Goal: Task Accomplishment & Management: Manage account settings

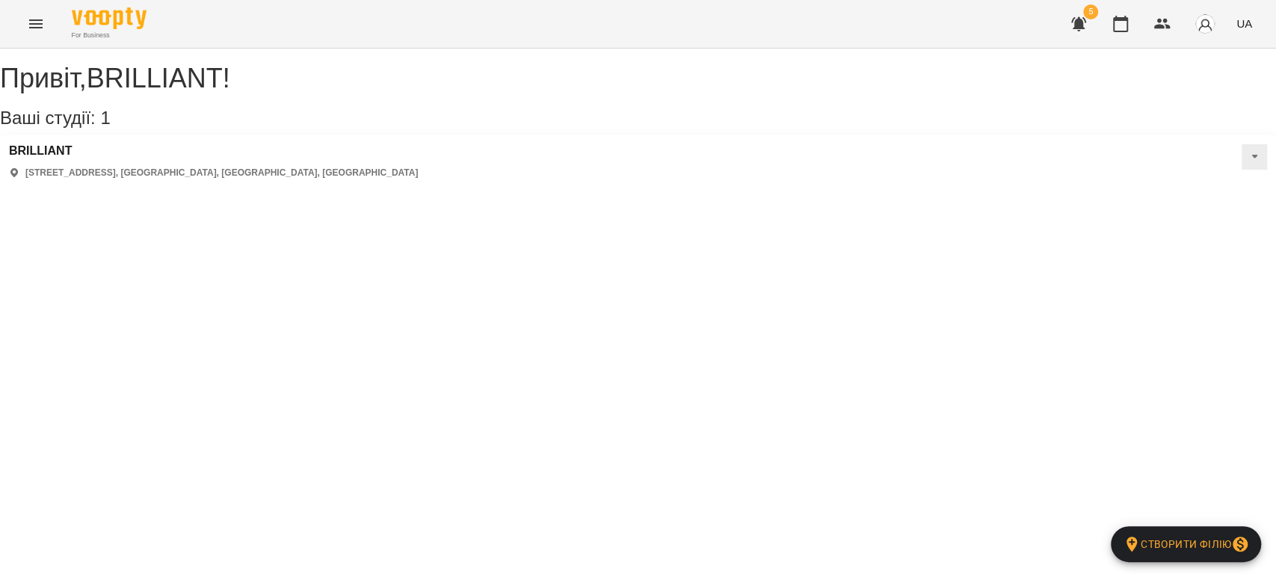
click at [34, 20] on icon "Menu" at bounding box center [35, 23] width 13 height 9
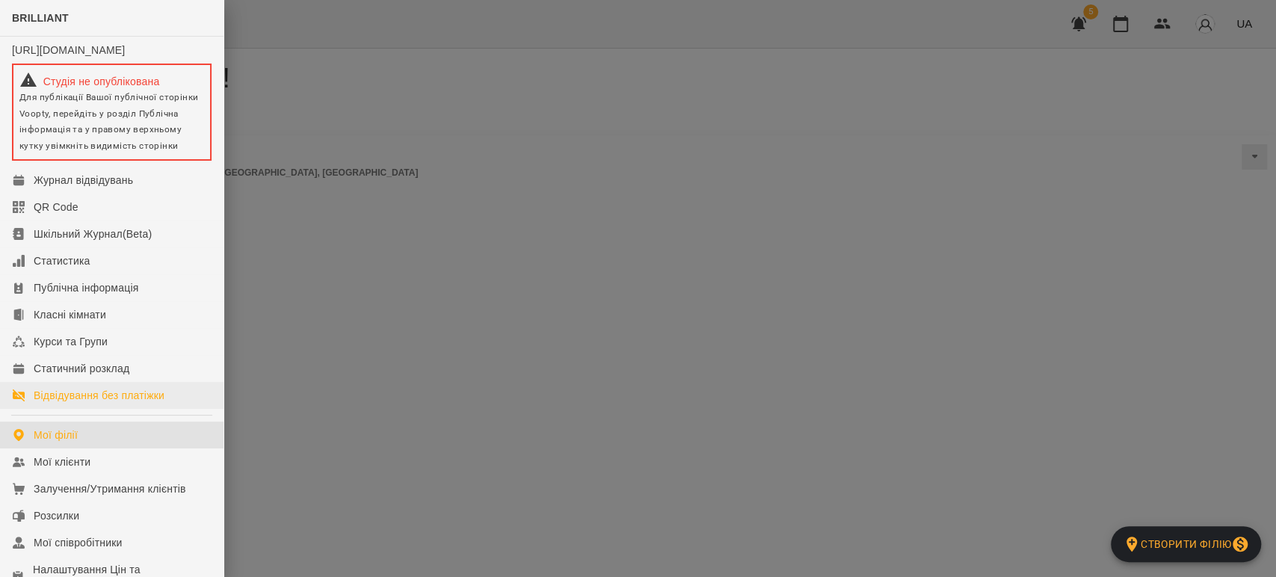
scroll to position [166, 0]
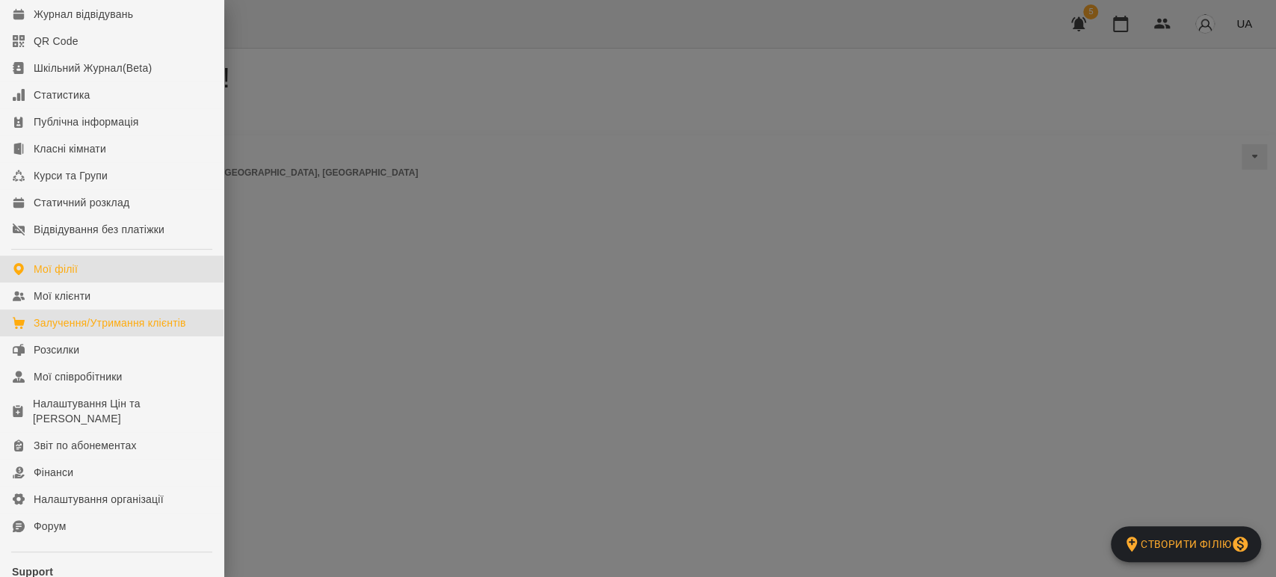
click at [102, 330] on div "Залучення/Утримання клієнтів" at bounding box center [110, 323] width 153 height 15
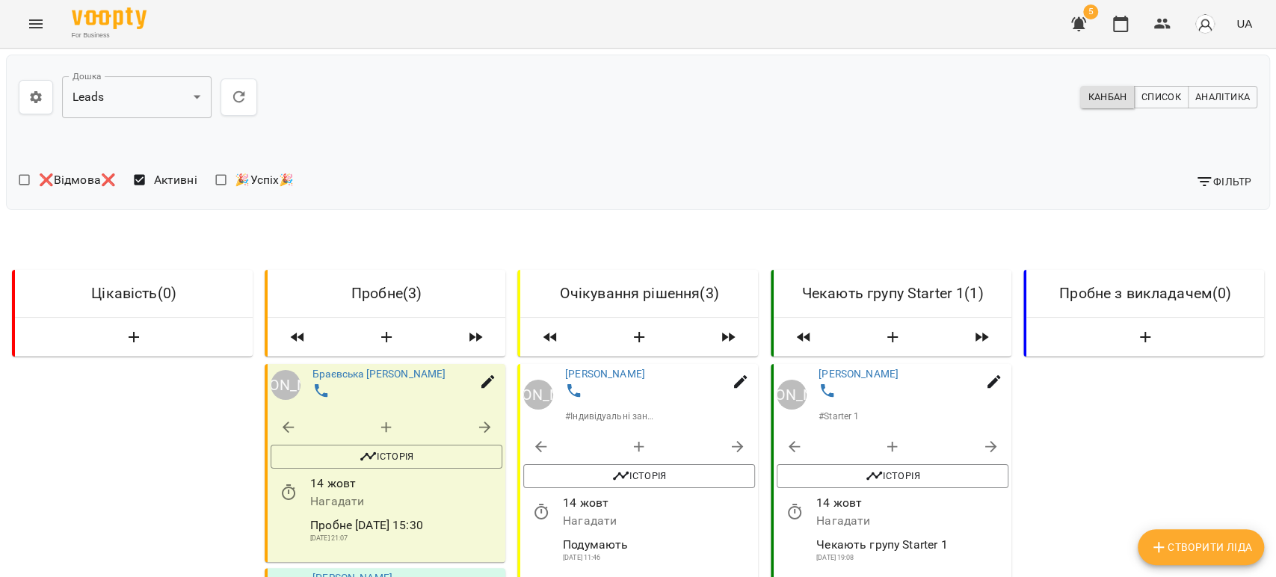
click at [1142, 93] on span "Список" at bounding box center [1162, 97] width 40 height 16
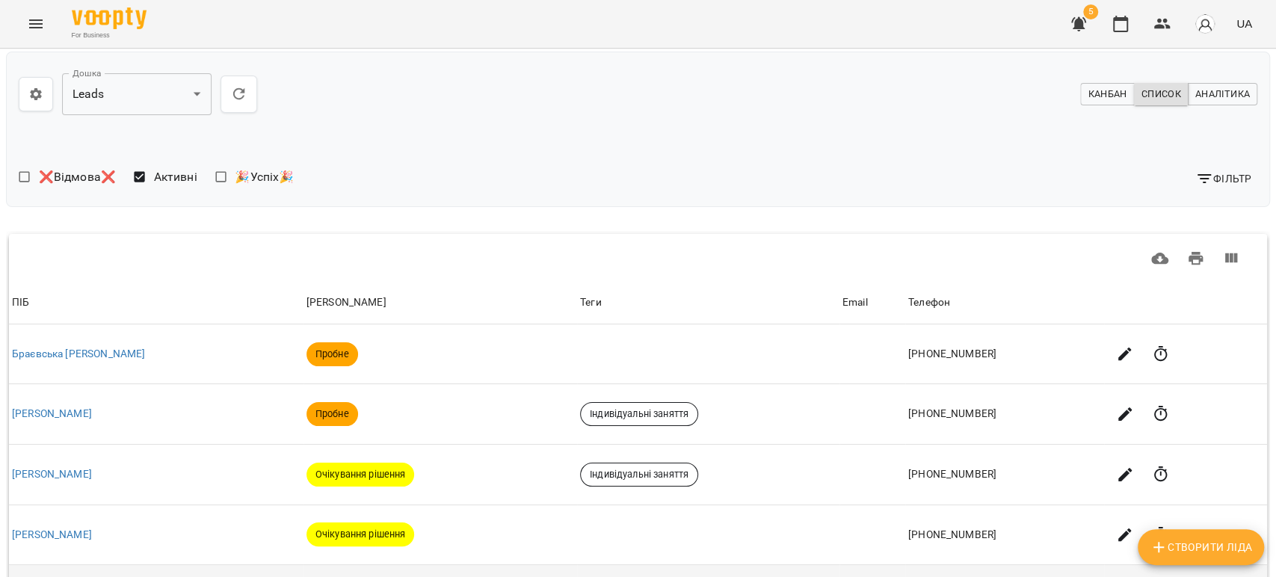
scroll to position [324, 0]
click at [1078, 441] on body "**********" at bounding box center [638, 444] width 1276 height 888
click at [1078, 470] on li "50" at bounding box center [1080, 466] width 44 height 27
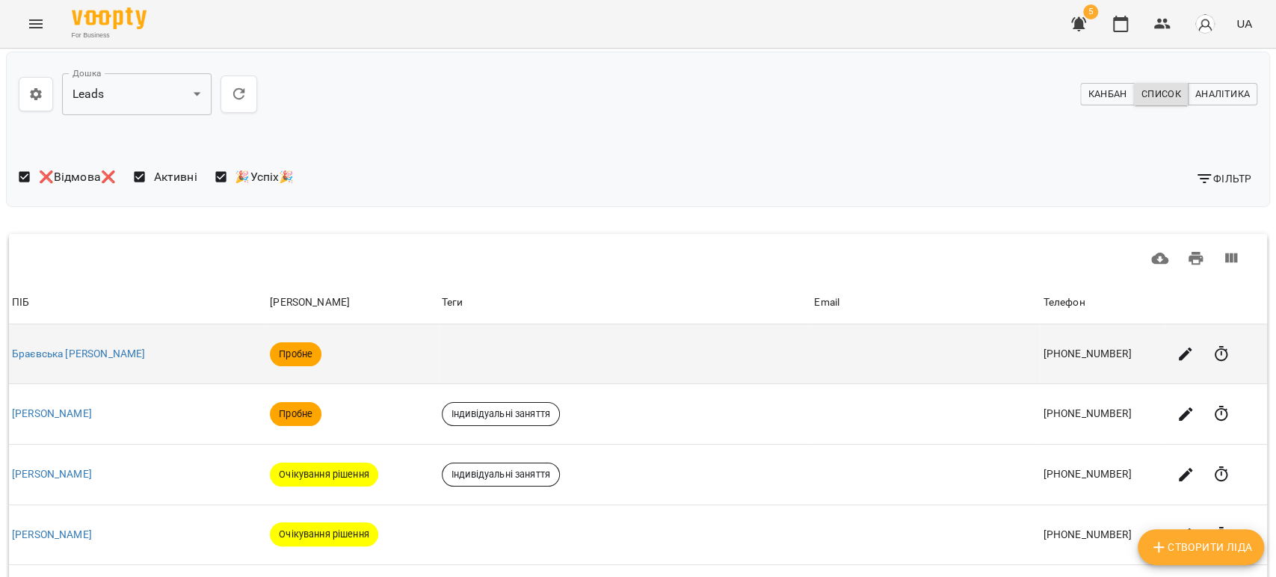
scroll to position [0, 0]
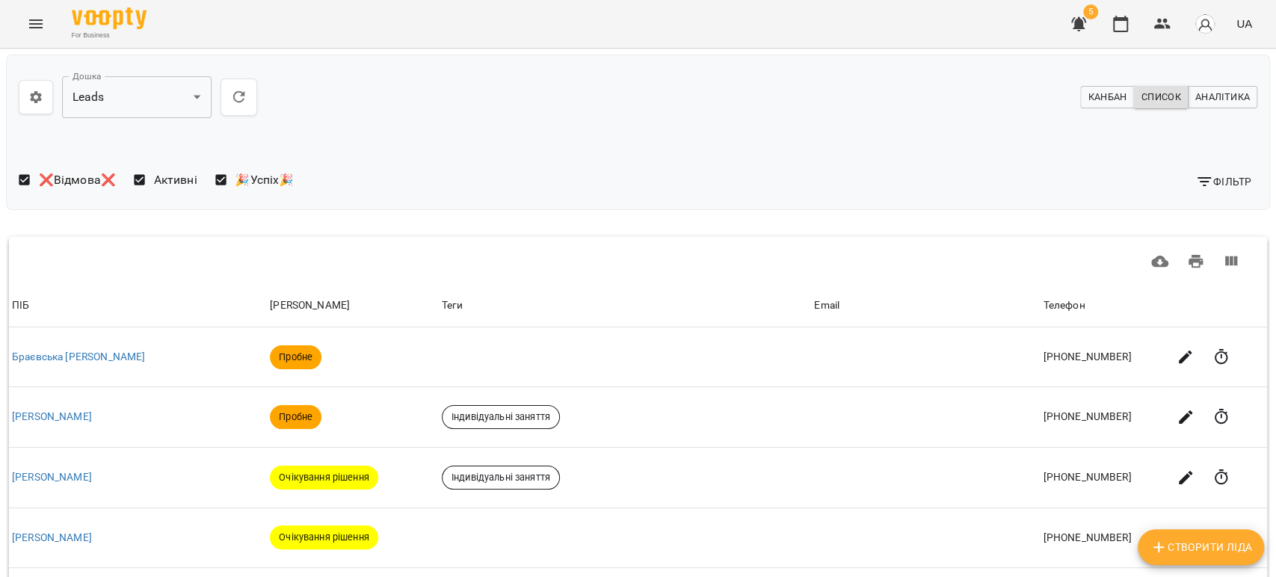
click at [1107, 94] on span "Канбан" at bounding box center [1107, 97] width 39 height 16
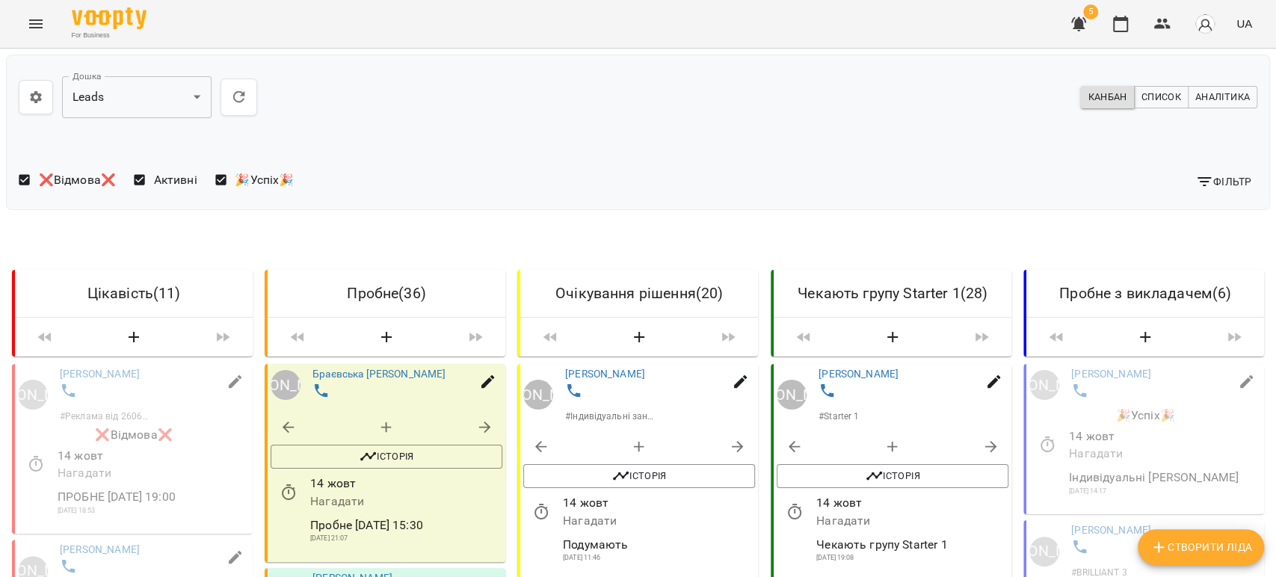
click at [1229, 178] on span "Фільтр" at bounding box center [1224, 182] width 56 height 18
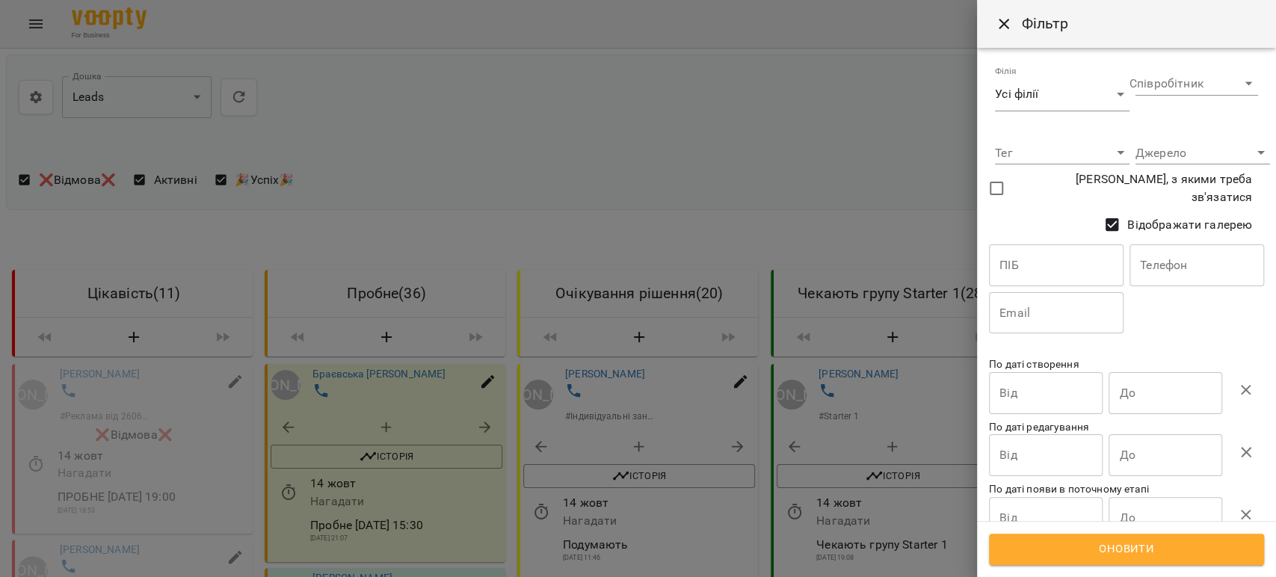
scroll to position [30, 0]
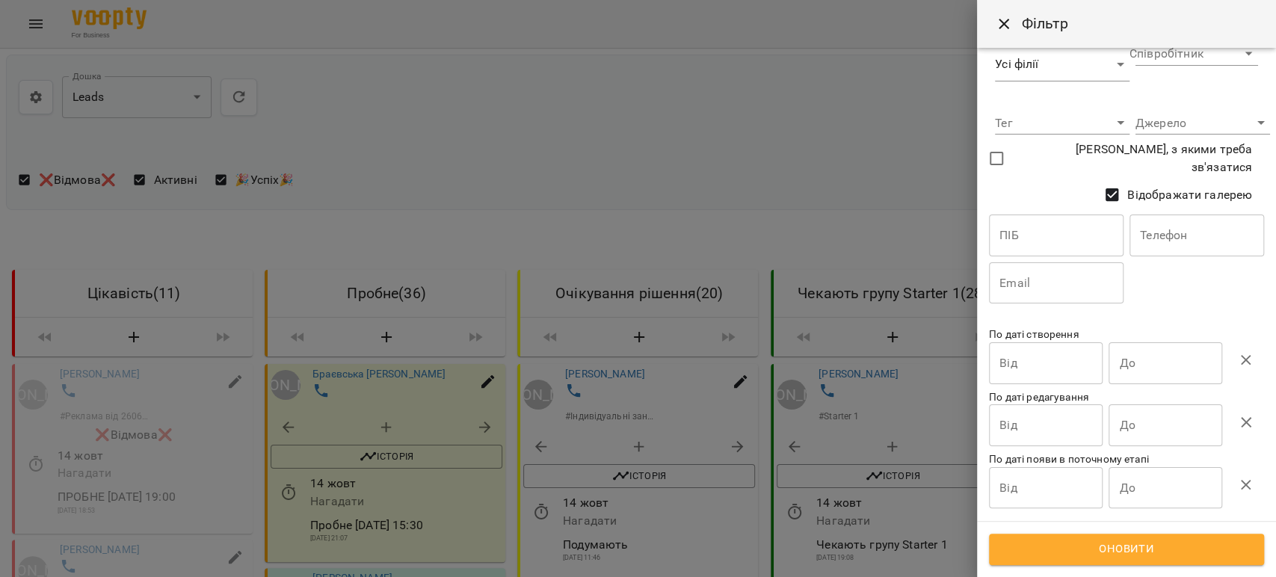
click at [1021, 363] on input "Від" at bounding box center [1046, 363] width 114 height 42
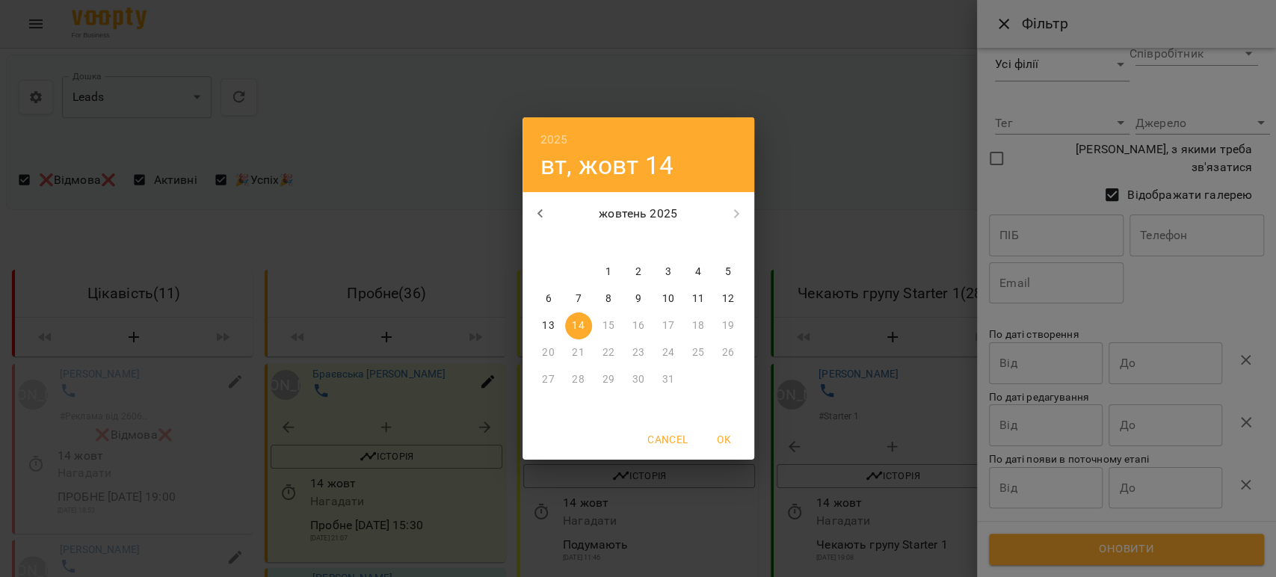
click at [535, 207] on icon "button" at bounding box center [541, 214] width 18 height 18
click at [694, 297] on p "13" at bounding box center [698, 299] width 12 height 15
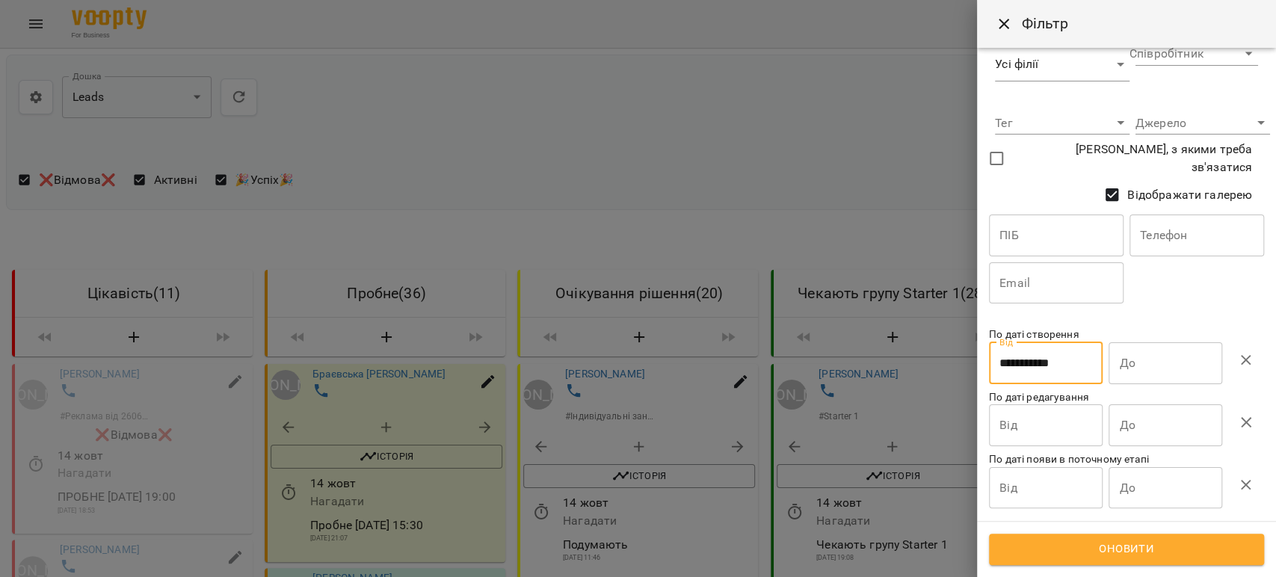
type input "**********"
click at [1151, 362] on input "До" at bounding box center [1166, 363] width 114 height 42
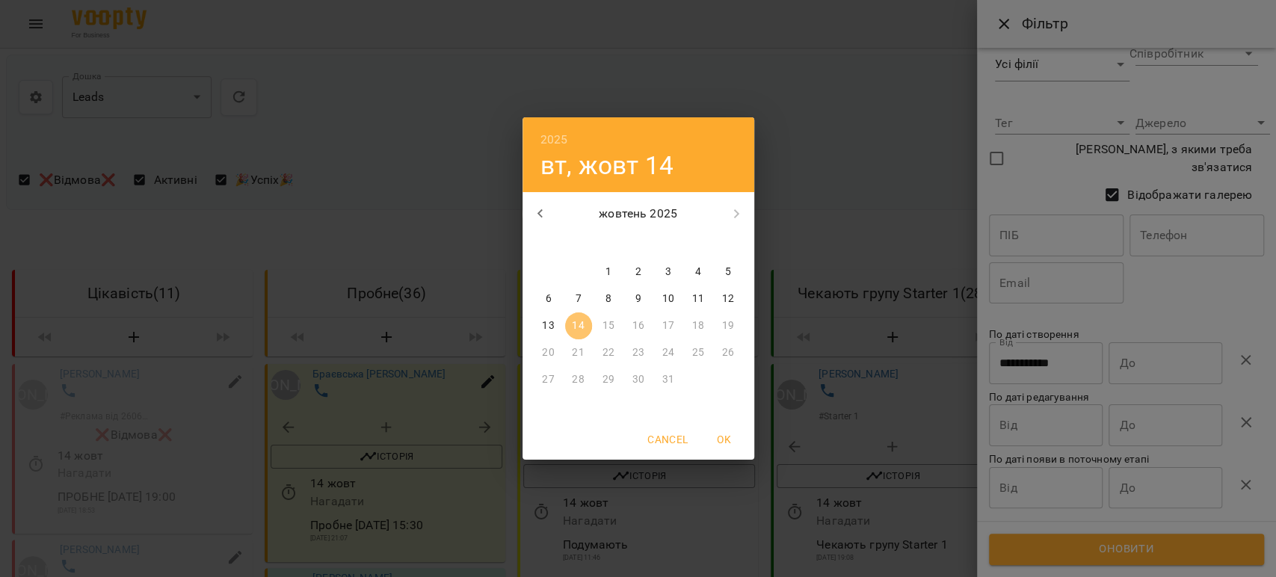
click at [579, 328] on p "14" at bounding box center [578, 326] width 12 height 15
type input "**********"
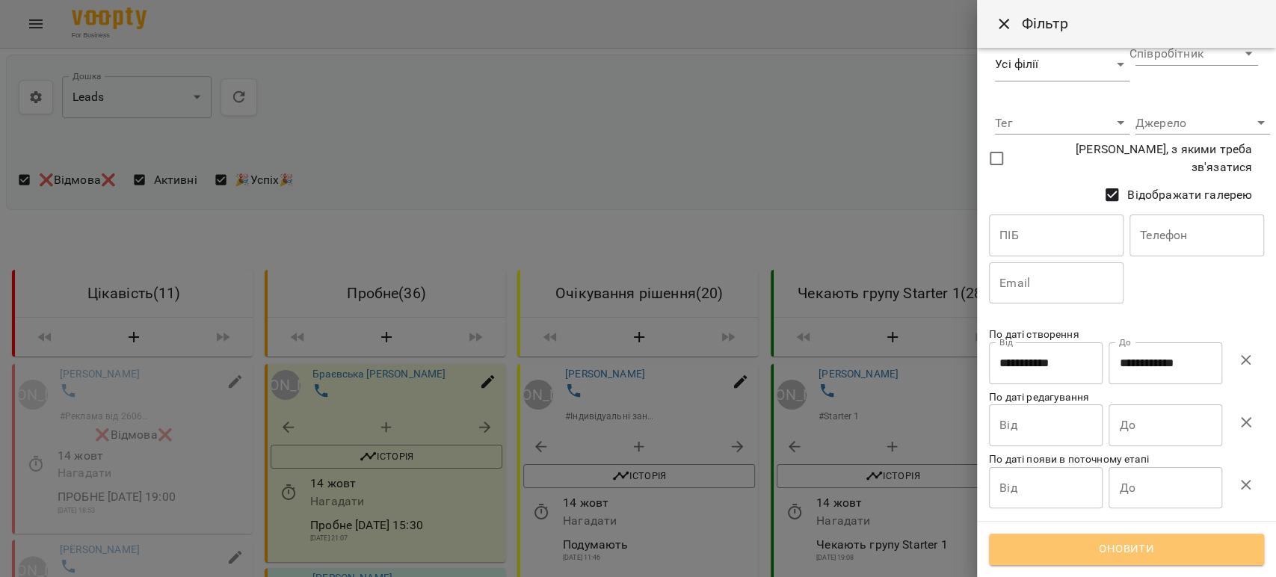
click at [1232, 548] on span "Оновити" at bounding box center [1127, 549] width 242 height 19
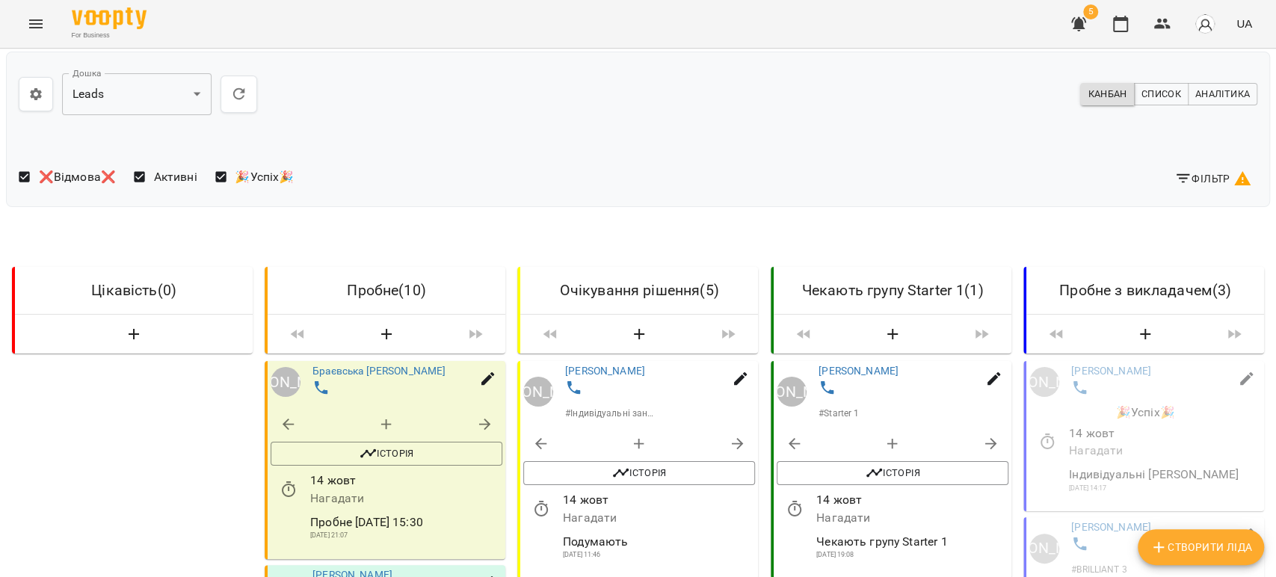
scroll to position [622, 0]
